Goal: Obtain resource: Obtain resource

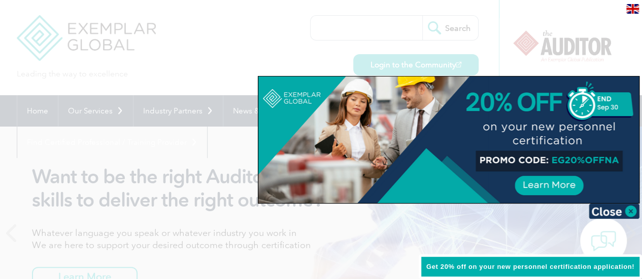
drag, startPoint x: 633, startPoint y: 212, endPoint x: 598, endPoint y: 202, distance: 35.7
click at [632, 212] on img at bounding box center [613, 211] width 51 height 15
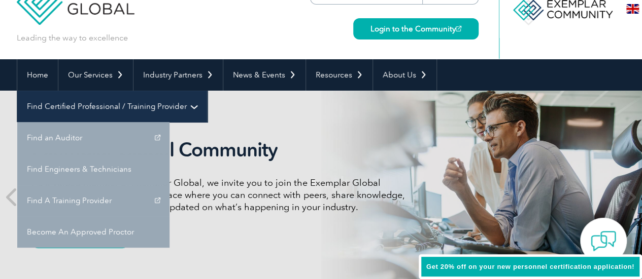
scroll to position [51, 0]
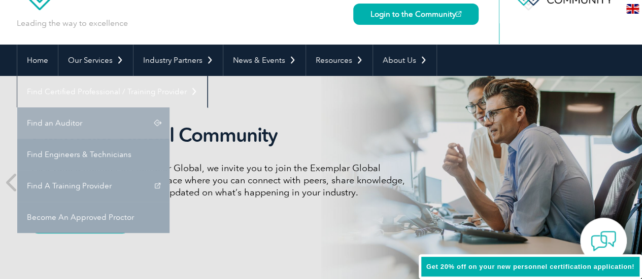
click at [169, 108] on link "Find an Auditor" at bounding box center [93, 123] width 152 height 31
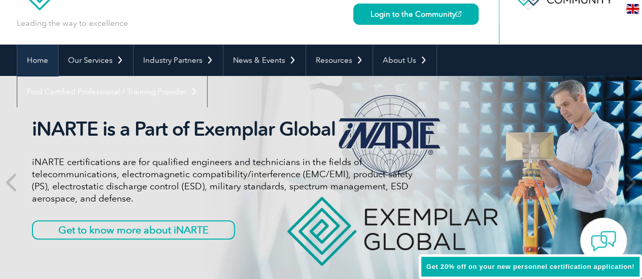
click at [29, 61] on link "Home" at bounding box center [37, 60] width 41 height 31
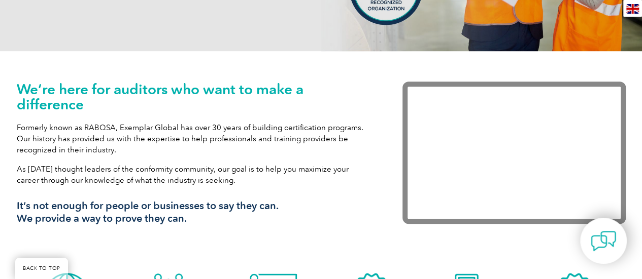
scroll to position [304, 0]
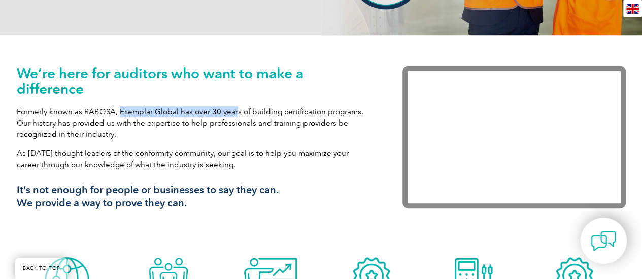
drag, startPoint x: 117, startPoint y: 113, endPoint x: 234, endPoint y: 110, distance: 117.7
click at [234, 110] on p "Formerly known as RABQSA, Exemplar Global has over 30 years of building certifi…" at bounding box center [194, 123] width 355 height 33
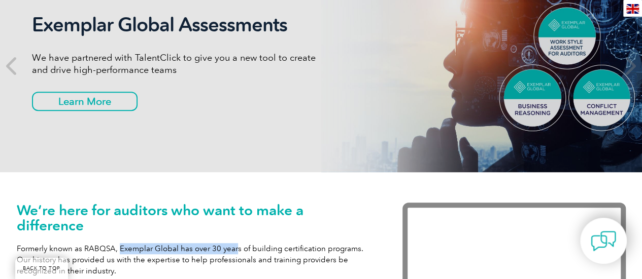
scroll to position [0, 0]
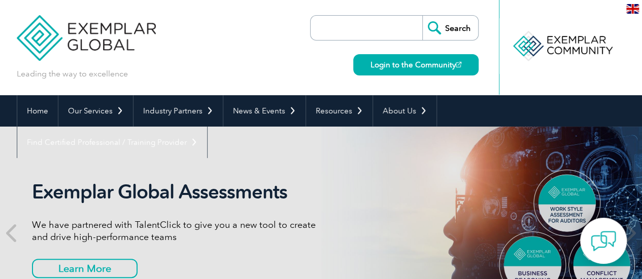
click at [359, 24] on input "search" at bounding box center [369, 28] width 107 height 24
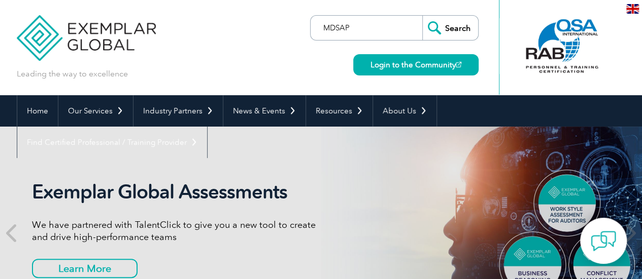
type input "MDSAP"
click at [422, 16] on input "Search" at bounding box center [450, 28] width 56 height 24
click at [412, 62] on link "Login to the Community" at bounding box center [415, 64] width 125 height 21
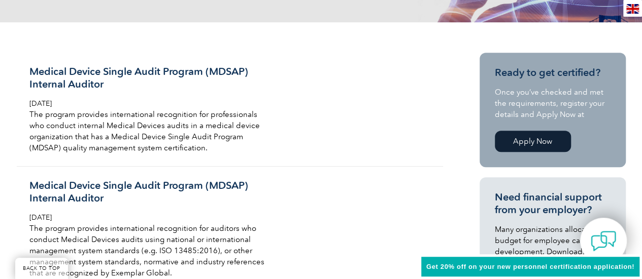
scroll to position [254, 0]
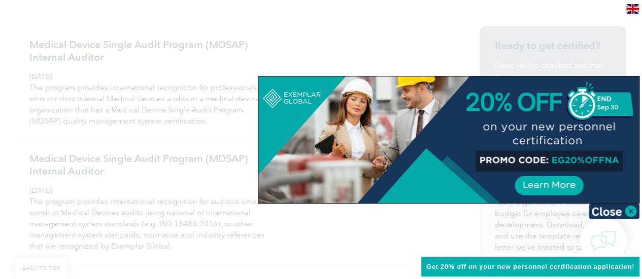
click at [624, 209] on img at bounding box center [613, 211] width 51 height 15
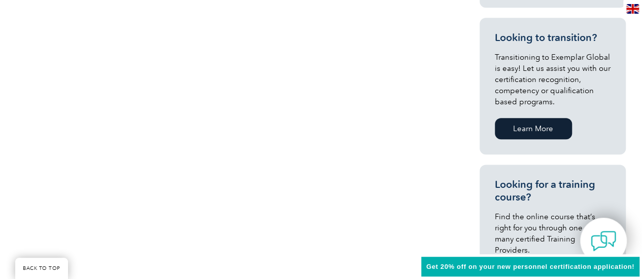
scroll to position [558, 0]
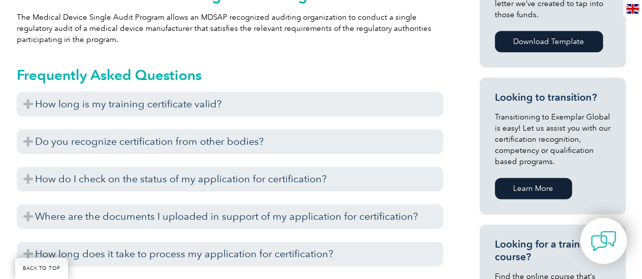
scroll to position [659, 0]
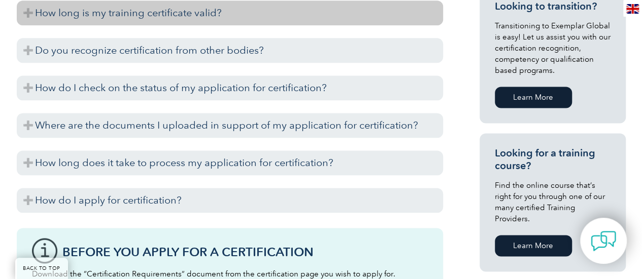
click at [123, 17] on h3 "How long is my training certificate valid?" at bounding box center [230, 13] width 426 height 25
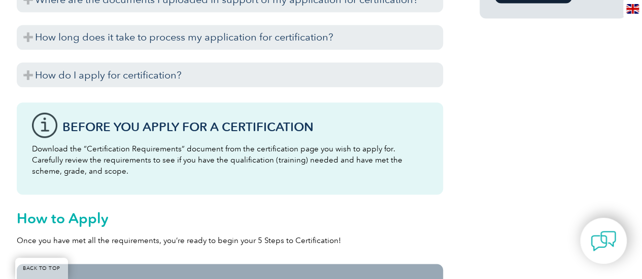
scroll to position [812, 0]
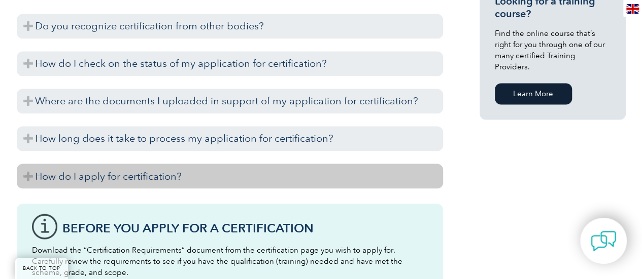
click at [198, 168] on h3 "How do I apply for certification?" at bounding box center [230, 176] width 426 height 25
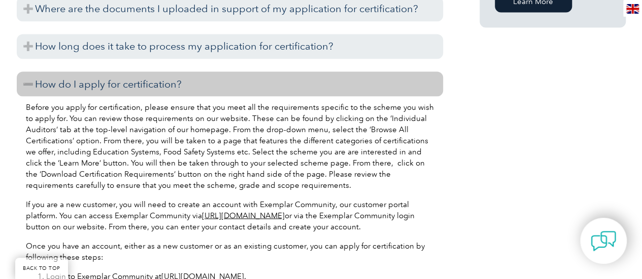
scroll to position [913, 0]
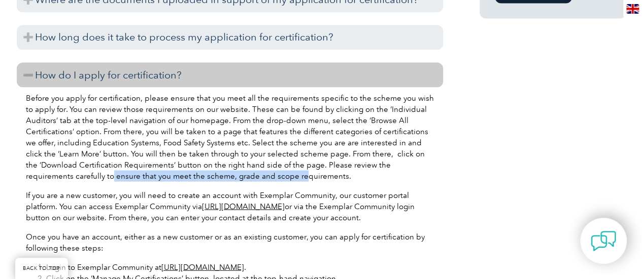
drag, startPoint x: 63, startPoint y: 173, endPoint x: 288, endPoint y: 172, distance: 224.7
click at [250, 173] on p "Before you apply for certification, please ensure that you meet all the require…" at bounding box center [230, 136] width 408 height 89
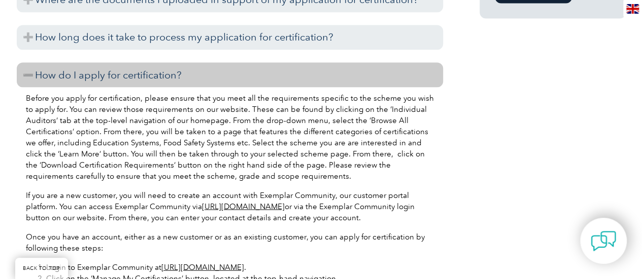
click at [315, 171] on p "Before you apply for certification, please ensure that you meet all the require…" at bounding box center [230, 136] width 408 height 89
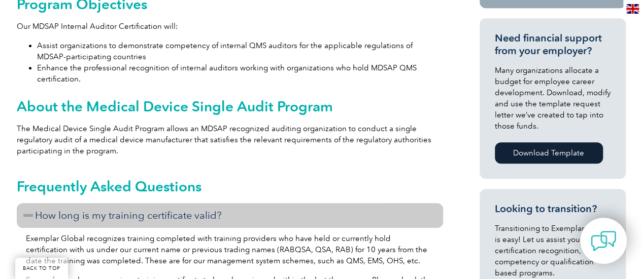
scroll to position [406, 0]
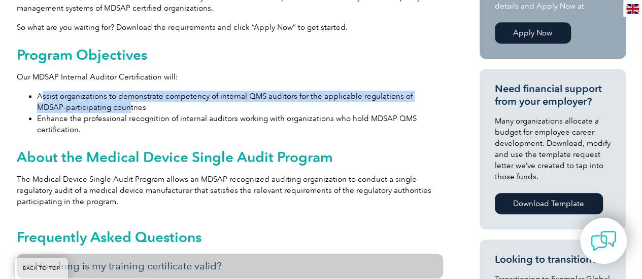
drag, startPoint x: 43, startPoint y: 98, endPoint x: 98, endPoint y: 111, distance: 56.6
click at [98, 110] on li "Assist organizations to demonstrate competency of internal QMS auditors for the…" at bounding box center [240, 102] width 406 height 22
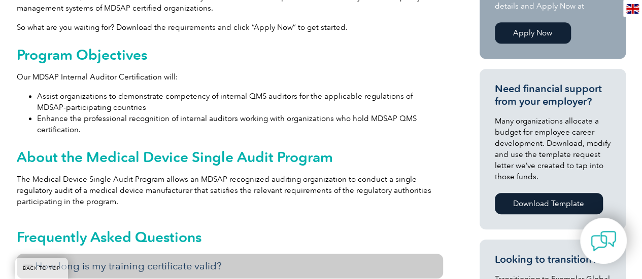
click at [88, 120] on li "Enhance the professional recognition of internal auditors working with organiza…" at bounding box center [240, 124] width 406 height 22
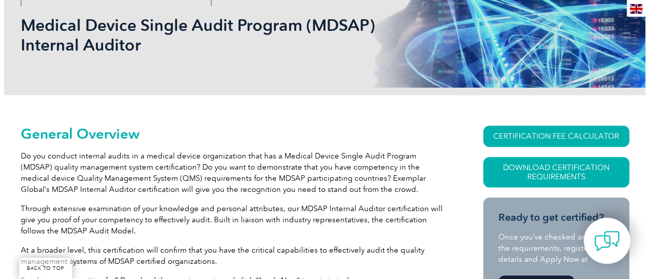
scroll to position [203, 0]
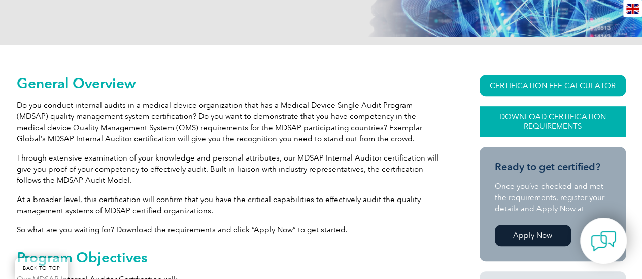
click at [554, 122] on link "Download Certification Requirements" at bounding box center [552, 122] width 146 height 30
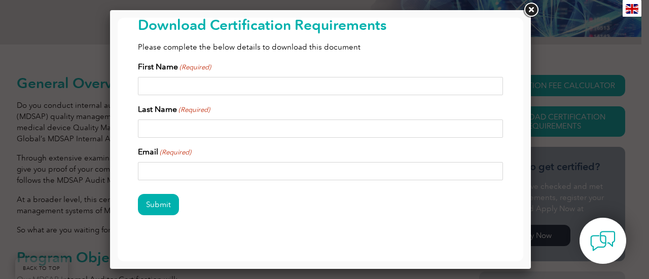
scroll to position [47, 0]
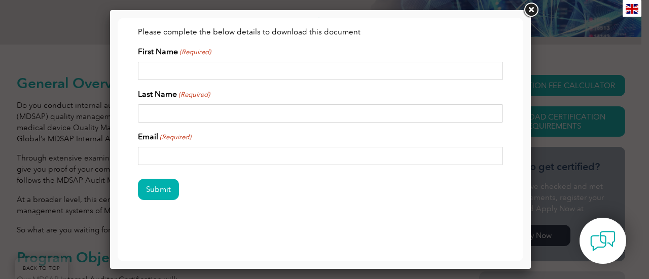
click at [283, 74] on input "First Name (Required)" at bounding box center [320, 71] width 365 height 18
type input "Gabriel"
type input "Ocanha"
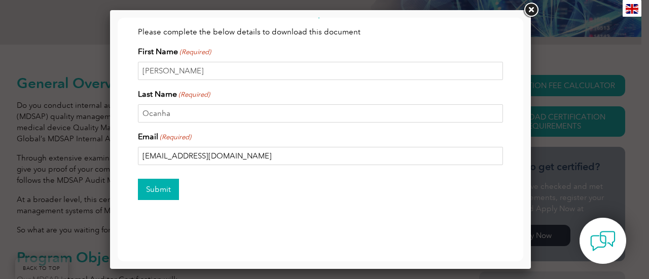
type input "gocanha08@gmail.com"
click at [173, 191] on input "Submit" at bounding box center [158, 189] width 41 height 21
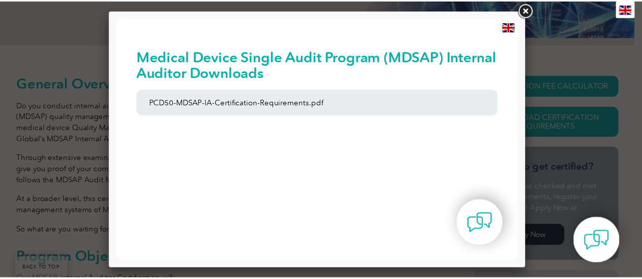
scroll to position [0, 0]
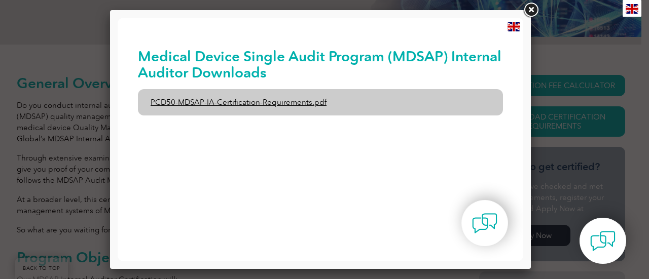
click at [283, 101] on link "PCD50-MDSAP-IA-Certification-Requirements.pdf" at bounding box center [320, 102] width 365 height 26
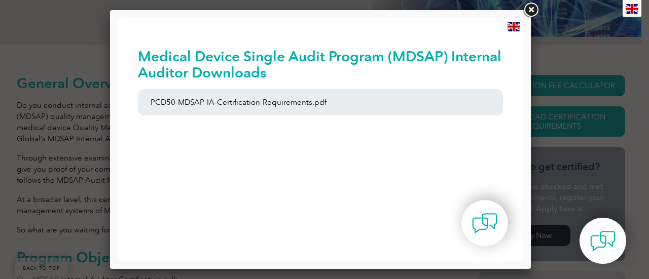
click at [530, 10] on link at bounding box center [531, 10] width 18 height 18
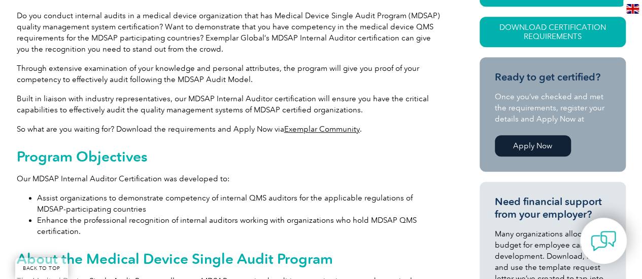
scroll to position [203, 0]
